Goal: Task Accomplishment & Management: Complete application form

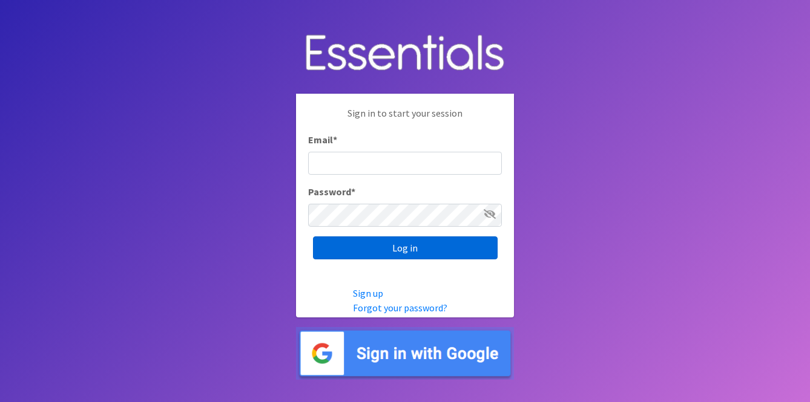
type input "[EMAIL_ADDRESS][DOMAIN_NAME]"
click at [416, 248] on input "Log in" at bounding box center [405, 248] width 185 height 23
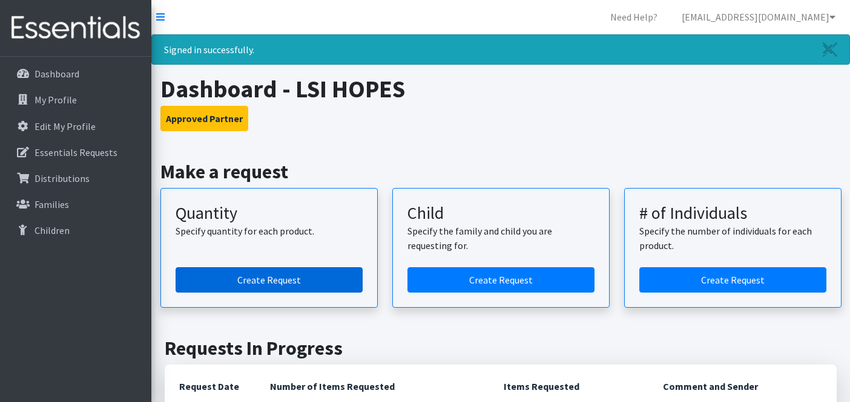
click at [310, 278] on link "Create Request" at bounding box center [268, 279] width 187 height 25
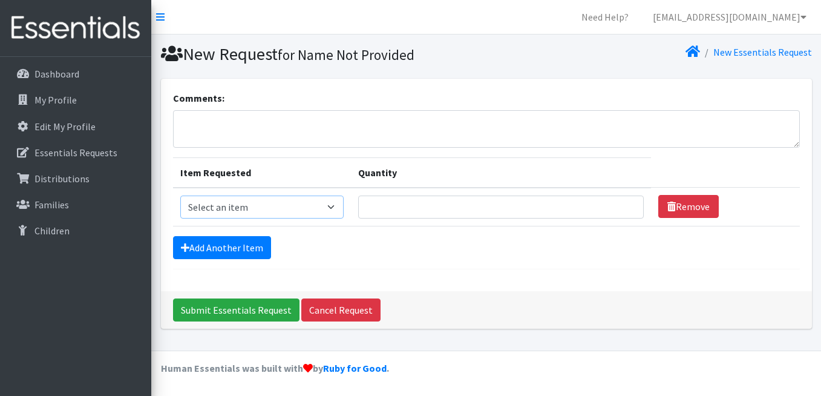
click at [260, 212] on select "Select an item Kids (Size 1) Kids (Size 2) Kids (Size 3) Kids (Size 4) Kids (Si…" at bounding box center [262, 206] width 164 height 23
select select "2385"
click at [180, 195] on select "Select an item Kids (Size 1) Kids (Size 2) Kids (Size 3) Kids (Size 4) Kids (Si…" at bounding box center [262, 206] width 164 height 23
click at [467, 204] on input "Quantity" at bounding box center [501, 206] width 286 height 23
type input "150"
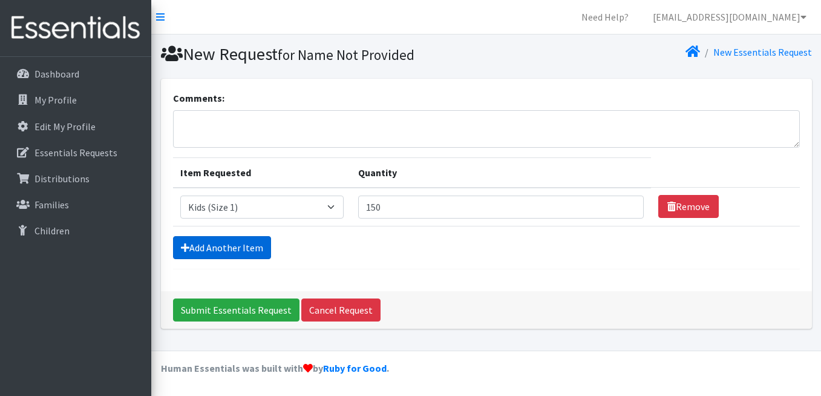
click at [259, 243] on link "Add Another Item" at bounding box center [222, 247] width 98 height 23
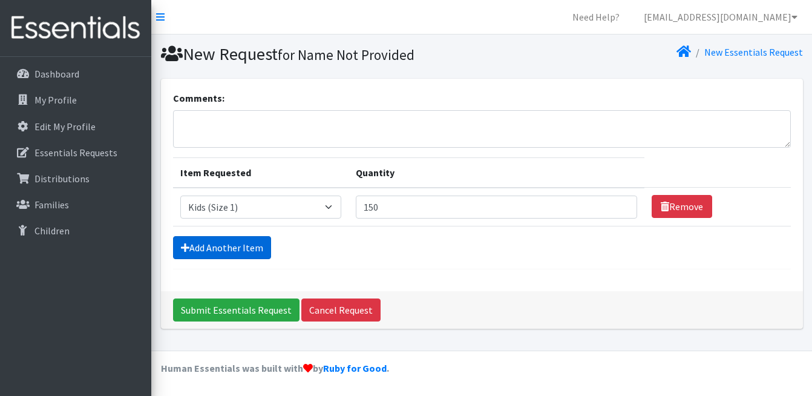
scroll to position [25, 0]
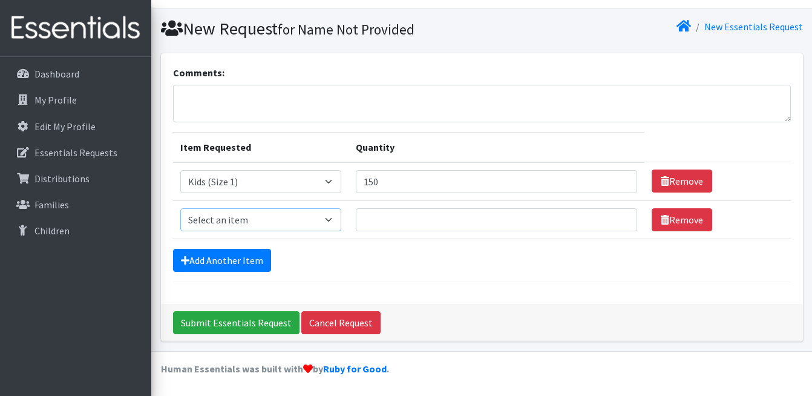
click at [254, 217] on select "Select an item Kids (Size 1) Kids (Size 2) Kids (Size 3) Kids (Size 4) Kids (Si…" at bounding box center [260, 219] width 161 height 23
select select "2398"
click at [180, 208] on select "Select an item Kids (Size 1) Kids (Size 2) Kids (Size 3) Kids (Size 4) Kids (Si…" at bounding box center [260, 219] width 161 height 23
click at [381, 218] on input "Quantity" at bounding box center [496, 219] width 281 height 23
type input "150"
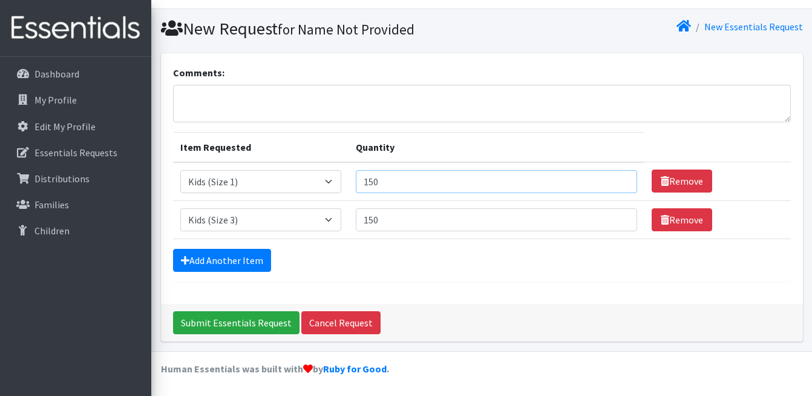
drag, startPoint x: 400, startPoint y: 180, endPoint x: 371, endPoint y: 180, distance: 29.0
click at [371, 180] on input "150" at bounding box center [496, 181] width 281 height 23
type input "100"
click at [244, 266] on link "Add Another Item" at bounding box center [222, 260] width 98 height 23
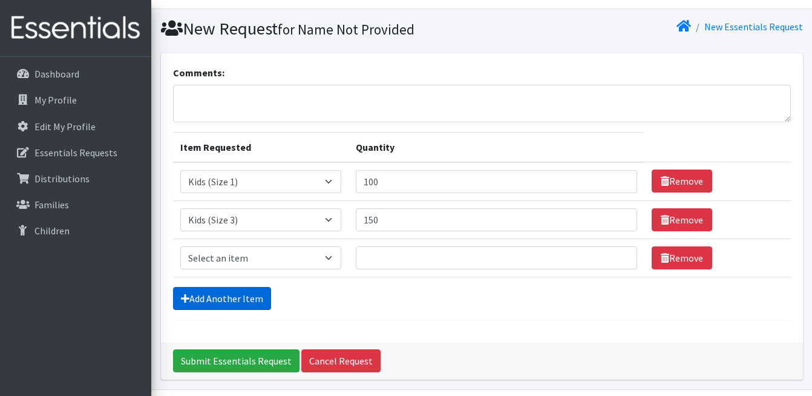
scroll to position [64, 0]
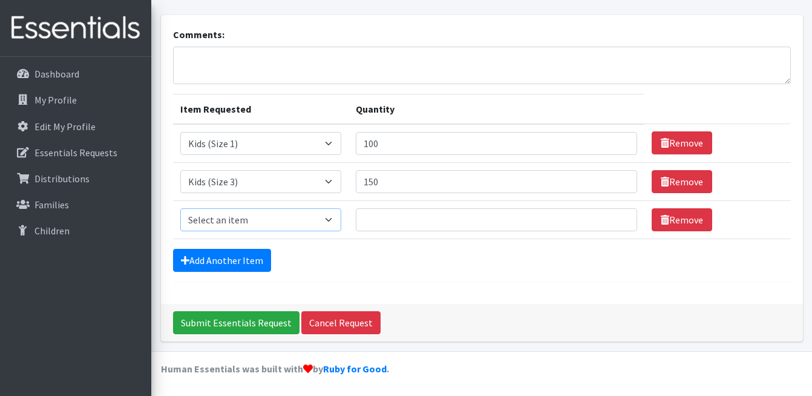
click at [251, 228] on select "Select an item Kids (Size 1) Kids (Size 2) Kids (Size 3) Kids (Size 4) Kids (Si…" at bounding box center [260, 219] width 161 height 23
select select "2365"
click at [180, 208] on select "Select an item Kids (Size 1) Kids (Size 2) Kids (Size 3) Kids (Size 4) Kids (Si…" at bounding box center [260, 219] width 161 height 23
click at [379, 216] on input "Quantity" at bounding box center [496, 219] width 281 height 23
type input "175"
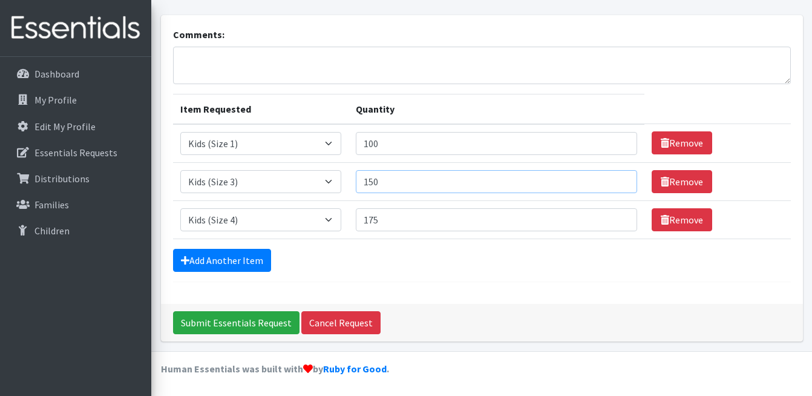
drag, startPoint x: 405, startPoint y: 179, endPoint x: 335, endPoint y: 179, distance: 70.8
click at [335, 179] on tr "Item Requested Select an item Kids (Size 1) Kids (Size 2) Kids (Size 3) Kids (S…" at bounding box center [482, 181] width 618 height 38
type input "175"
click at [241, 251] on link "Add Another Item" at bounding box center [222, 260] width 98 height 23
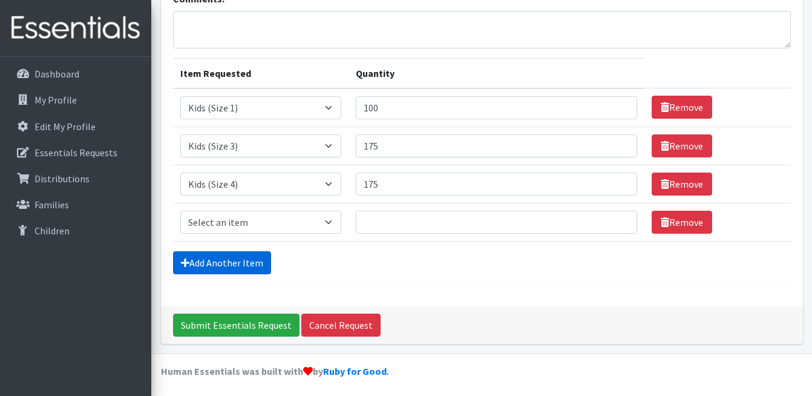
scroll to position [102, 0]
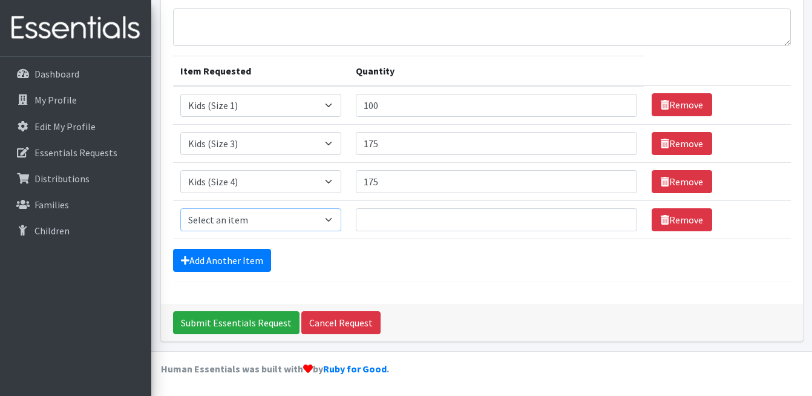
click at [260, 220] on select "Select an item Kids (Size 1) Kids (Size 2) Kids (Size 3) Kids (Size 4) Kids (Si…" at bounding box center [260, 219] width 161 height 23
select select "2372"
click at [180, 208] on select "Select an item Kids (Size 1) Kids (Size 2) Kids (Size 3) Kids (Size 4) Kids (Si…" at bounding box center [260, 219] width 161 height 23
click at [400, 221] on input "Quantity" at bounding box center [496, 219] width 281 height 23
type input "125"
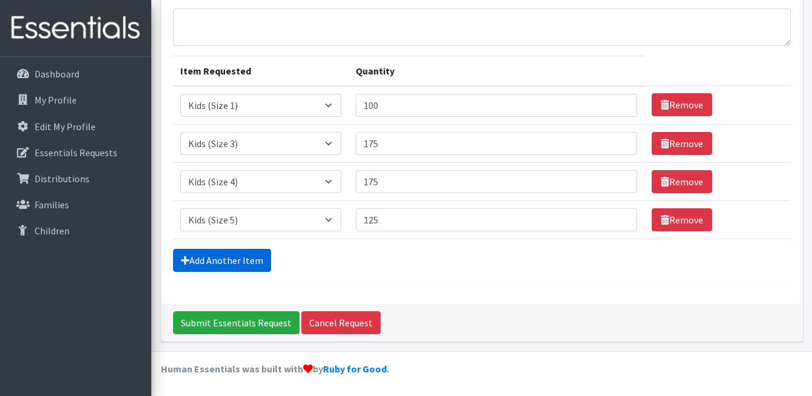
click at [258, 253] on link "Add Another Item" at bounding box center [222, 260] width 98 height 23
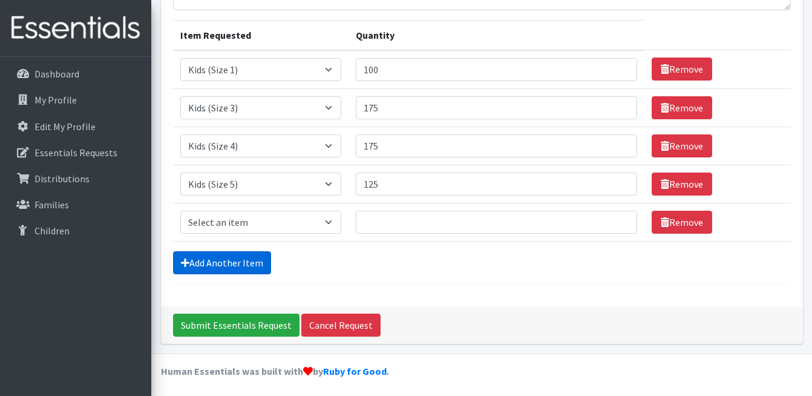
scroll to position [140, 0]
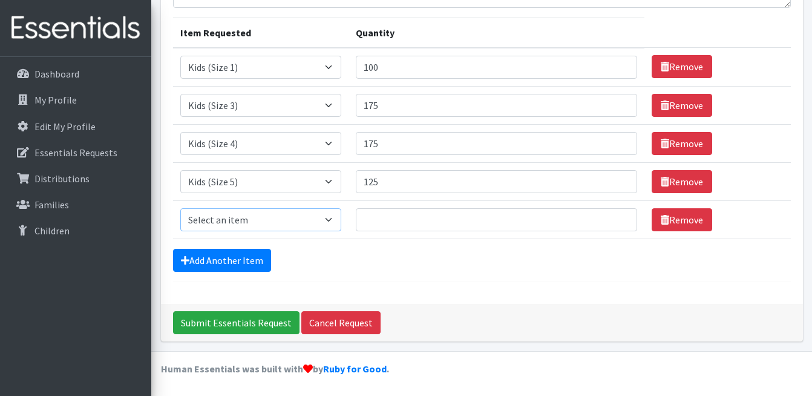
click at [270, 217] on select "Select an item Kids (Size 1) Kids (Size 2) Kids (Size 3) Kids (Size 4) Kids (Si…" at bounding box center [260, 219] width 161 height 23
select select "2374"
click at [180, 208] on select "Select an item Kids (Size 1) Kids (Size 2) Kids (Size 3) Kids (Size 4) Kids (Si…" at bounding box center [260, 219] width 161 height 23
click at [249, 252] on link "Add Another Item" at bounding box center [222, 260] width 98 height 23
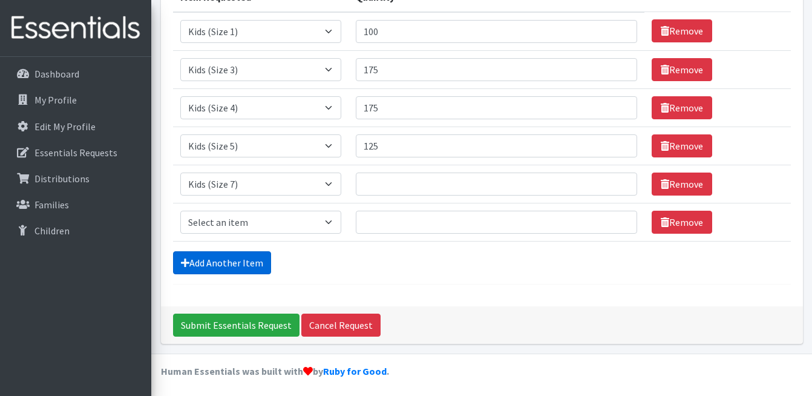
scroll to position [178, 0]
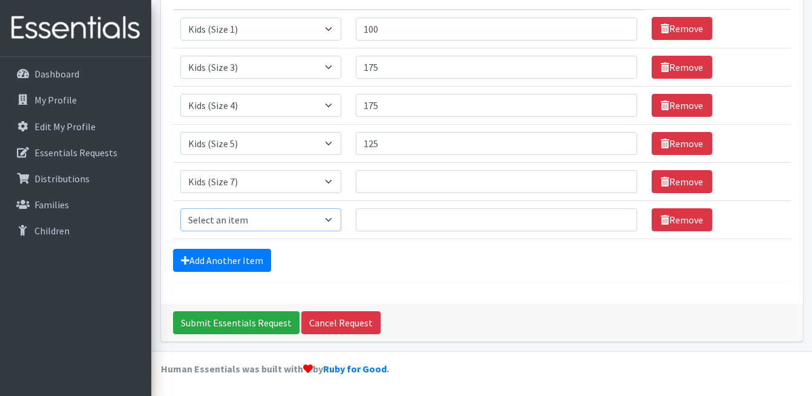
click at [254, 225] on select "Select an item Kids (Size 1) Kids (Size 2) Kids (Size 3) Kids (Size 4) Kids (Si…" at bounding box center [260, 219] width 161 height 23
select select "2376"
click at [180, 208] on select "Select an item Kids (Size 1) Kids (Size 2) Kids (Size 3) Kids (Size 4) Kids (Si…" at bounding box center [260, 219] width 161 height 23
click at [386, 185] on input "Quantity" at bounding box center [496, 181] width 281 height 23
type input "100"
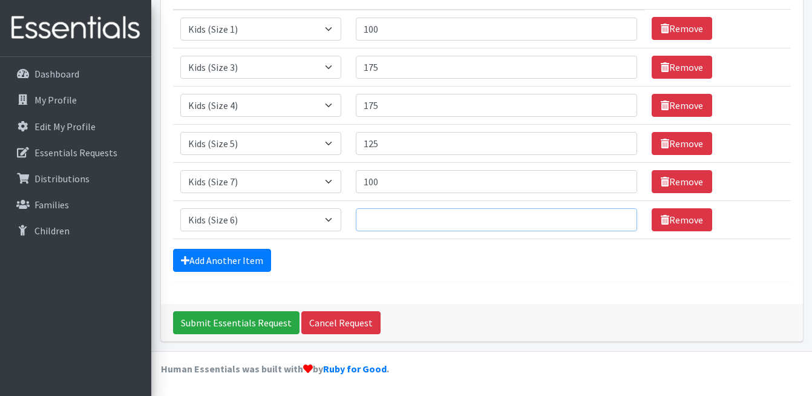
click at [398, 218] on input "Quantity" at bounding box center [496, 219] width 281 height 23
type input "100"
click at [275, 329] on input "Submit Essentials Request" at bounding box center [236, 322] width 126 height 23
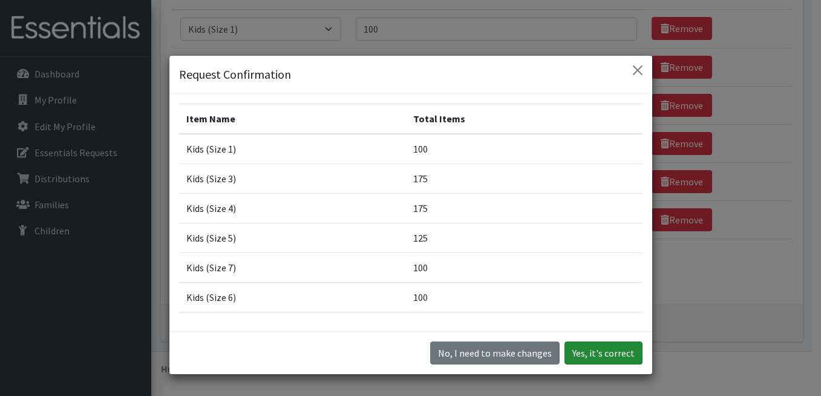
click at [581, 353] on button "Yes, it's correct" at bounding box center [604, 352] width 78 height 23
